Goal: Find specific page/section: Find specific page/section

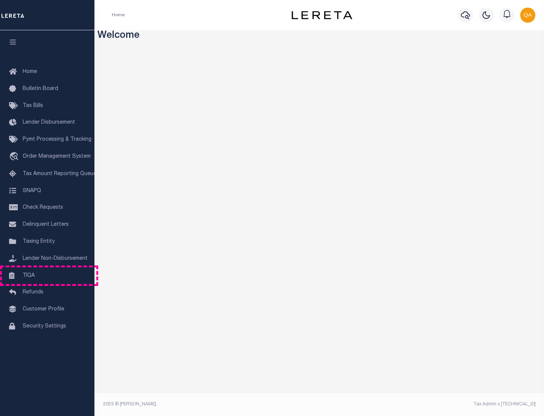
click at [47, 275] on link "TIQA" at bounding box center [47, 275] width 94 height 17
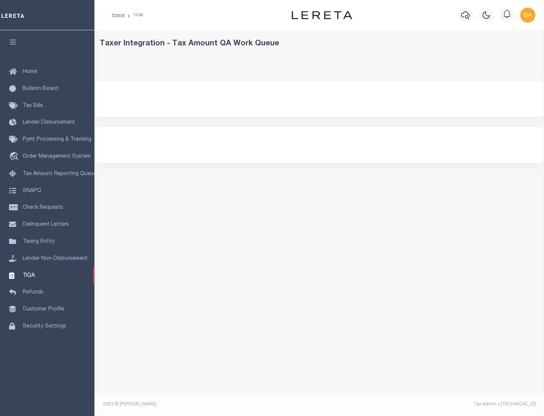
select select "200"
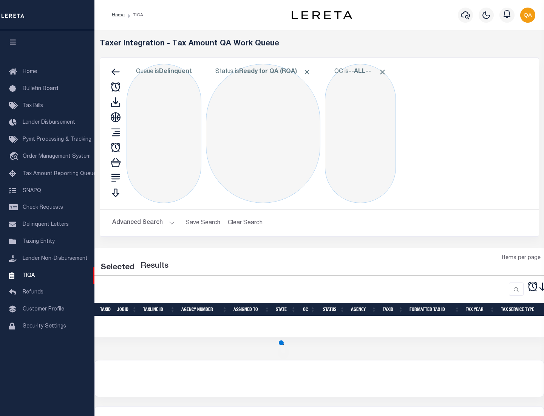
select select "200"
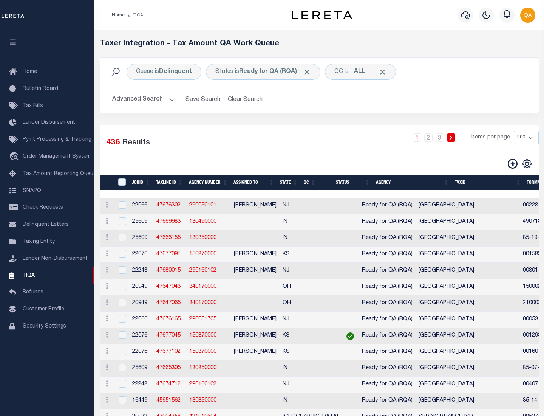
click at [309, 72] on span "Click to Remove" at bounding box center [307, 72] width 8 height 8
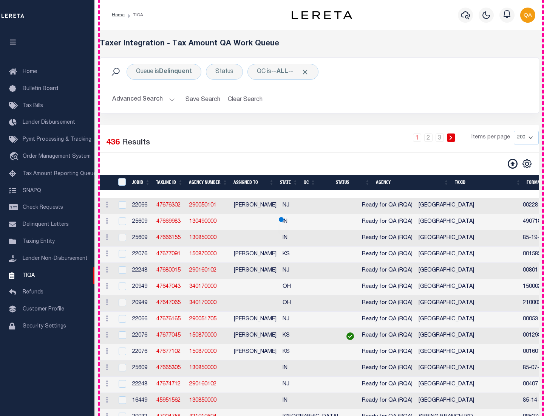
scroll to position [1615, 0]
